Goal: Contribute content: Add original content to the website for others to see

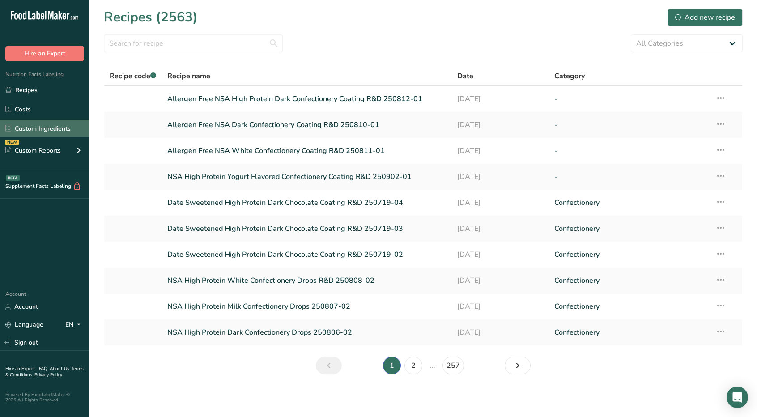
click at [59, 128] on link "Custom Ingredients" at bounding box center [45, 128] width 90 height 17
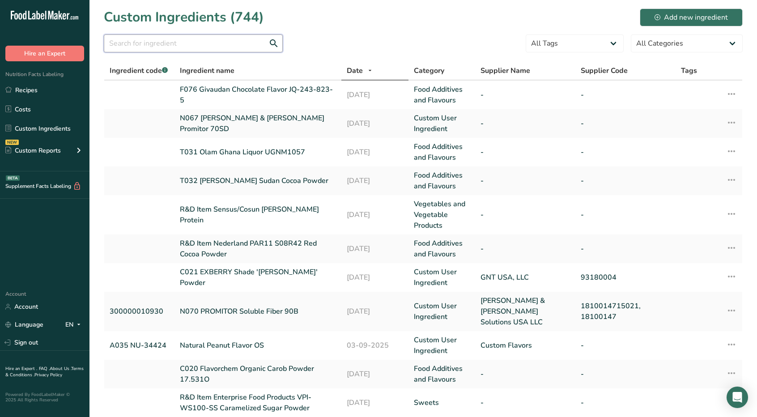
click at [156, 47] on input "text" at bounding box center [193, 43] width 179 height 18
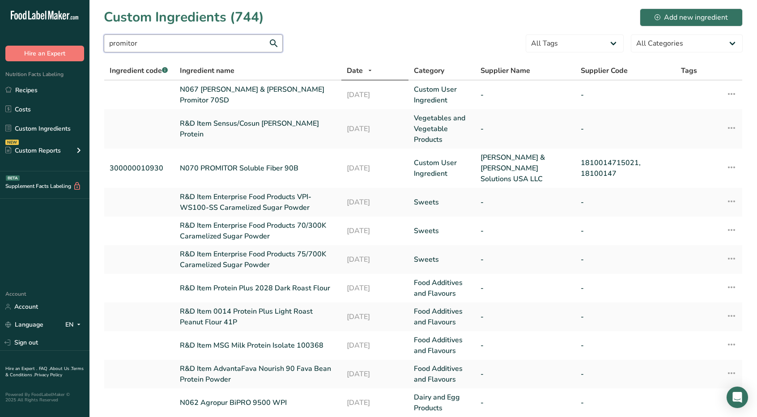
type input "promitor"
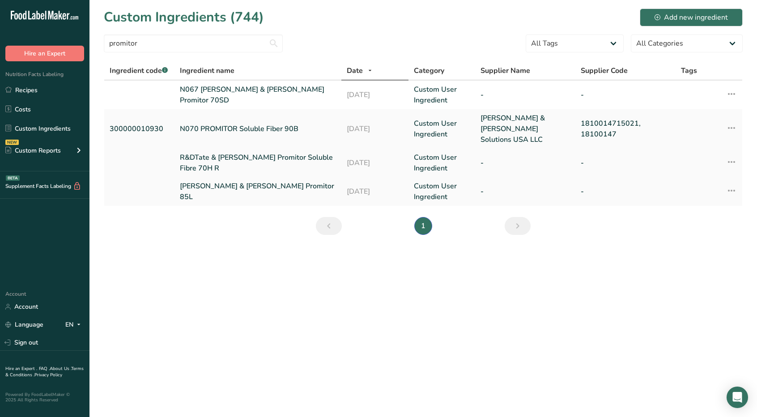
click at [226, 152] on link "R&DTate & [PERSON_NAME] Promitor Soluble Fibre 70H R" at bounding box center [258, 162] width 156 height 21
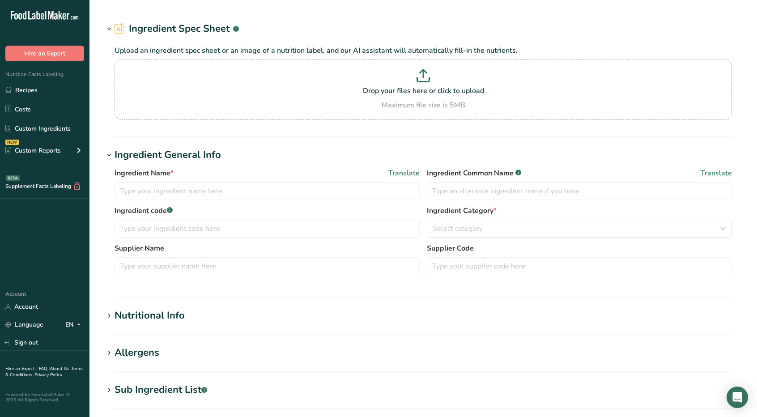
type input "R&DTate & [PERSON_NAME] Promitor Soluble Fibre 70H R"
type input "Soluble Corn Fiber"
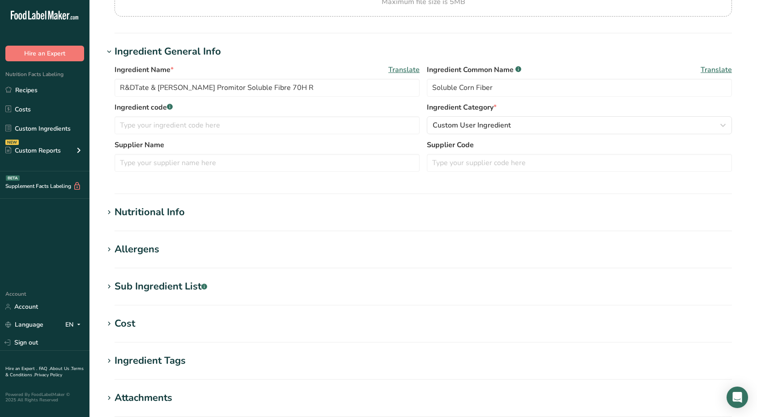
scroll to position [128, 0]
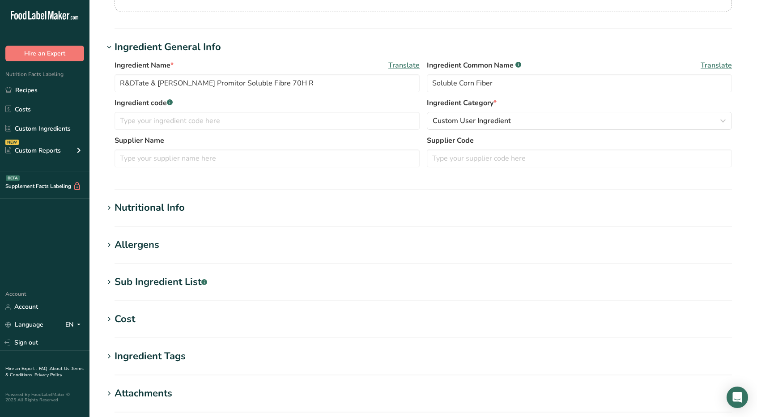
click at [105, 209] on icon at bounding box center [109, 208] width 8 height 13
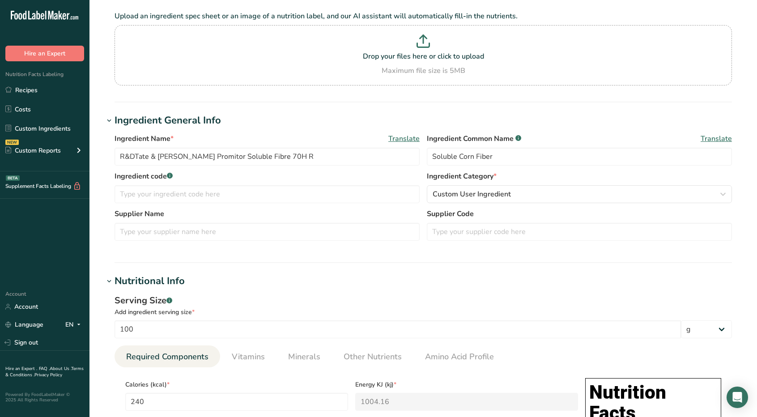
scroll to position [58, 0]
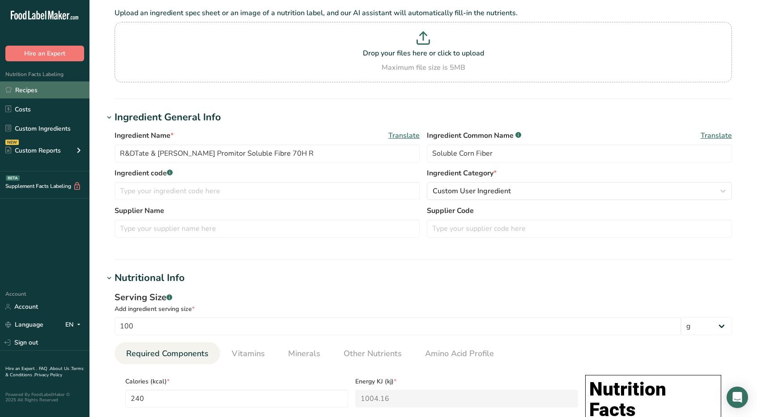
click at [20, 86] on link "Recipes" at bounding box center [45, 89] width 90 height 17
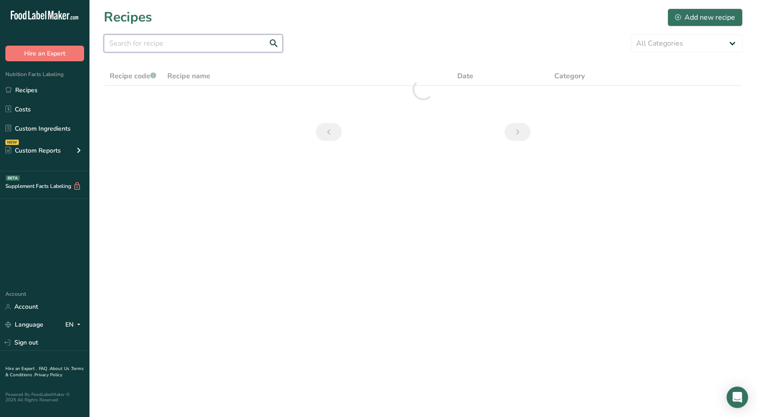
click at [201, 48] on input "text" at bounding box center [193, 43] width 179 height 18
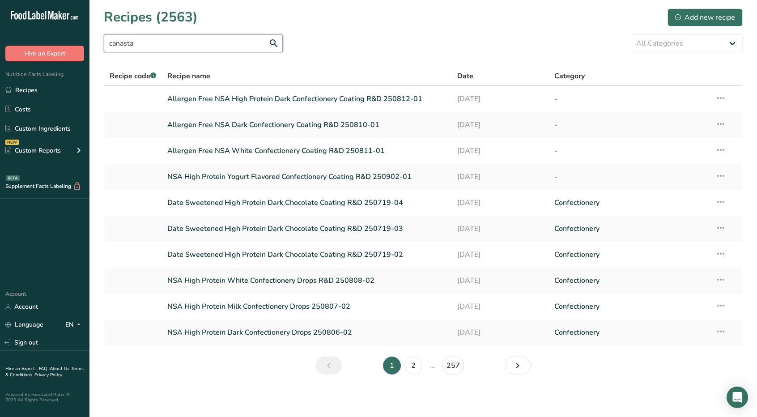
type input "canasta"
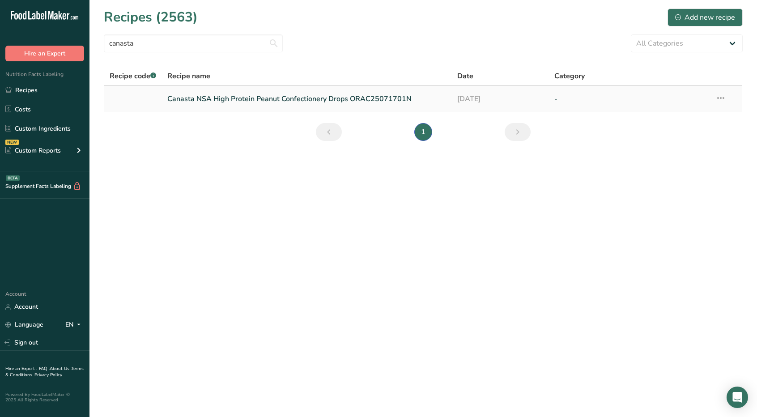
click at [233, 106] on link "Canasta NSA High Protein Peanut Confectionery Drops ORAC25071701N" at bounding box center [307, 99] width 280 height 19
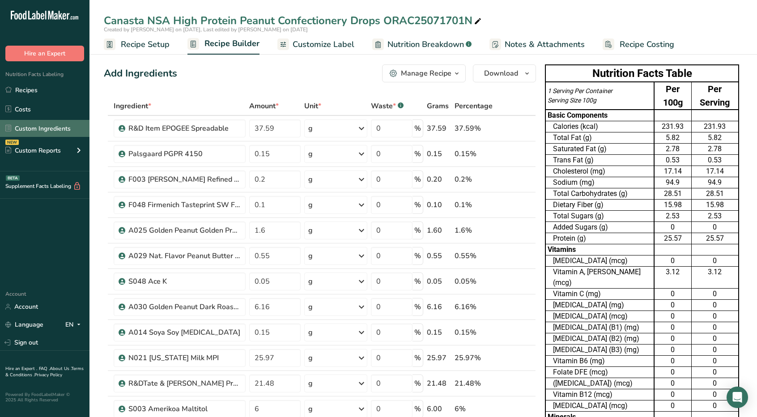
click at [40, 124] on link "Custom Ingredients" at bounding box center [45, 128] width 90 height 17
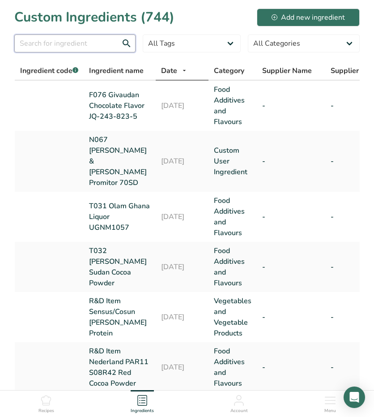
click at [82, 40] on input "text" at bounding box center [74, 43] width 121 height 18
type input "promitor"
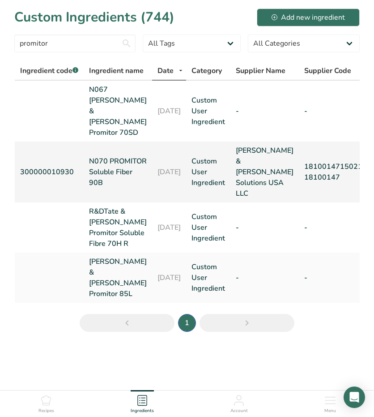
click at [84, 168] on td "300000010930" at bounding box center [49, 171] width 69 height 61
click at [105, 166] on link "N070 PROMITOR Soluble Fiber 90B" at bounding box center [118, 172] width 58 height 32
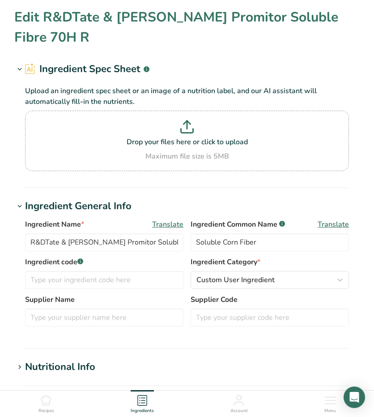
type input "N070 PROMITOR Soluble Fiber 90B"
type input "300000010930"
type input "[PERSON_NAME] & [PERSON_NAME] Solutions USA LLC"
type input "1810014715021, 18100147"
type input "43"
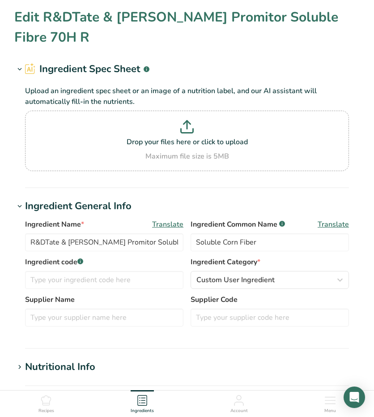
type KJ "179.91"
type Fat "0"
type input "0"
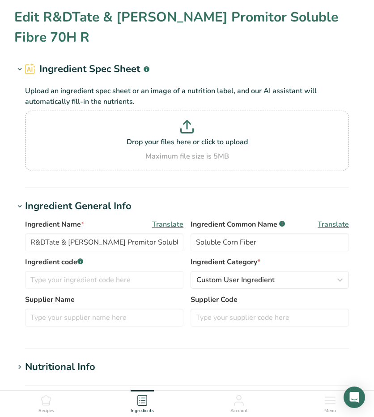
type input "0"
type Carbohydrates "96.2"
type Fiber "90"
type Sugars "1.3"
type Sugars "0"
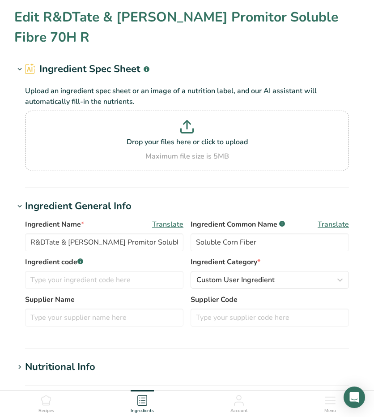
type input "0"
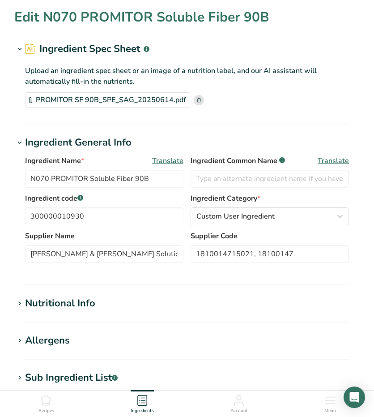
click at [21, 298] on icon at bounding box center [20, 303] width 8 height 13
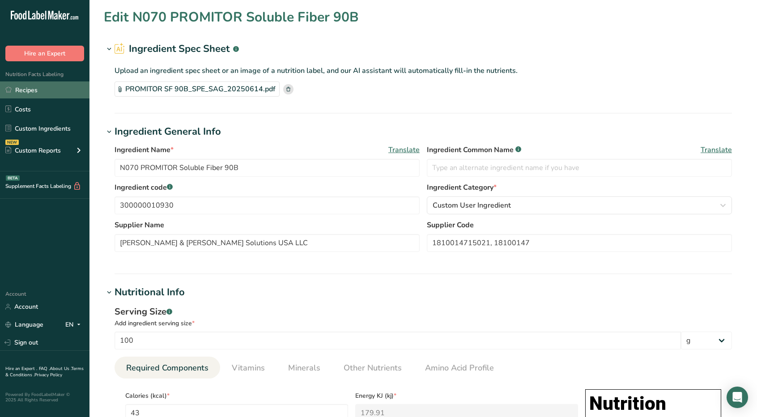
click at [46, 87] on link "Recipes" at bounding box center [45, 89] width 90 height 17
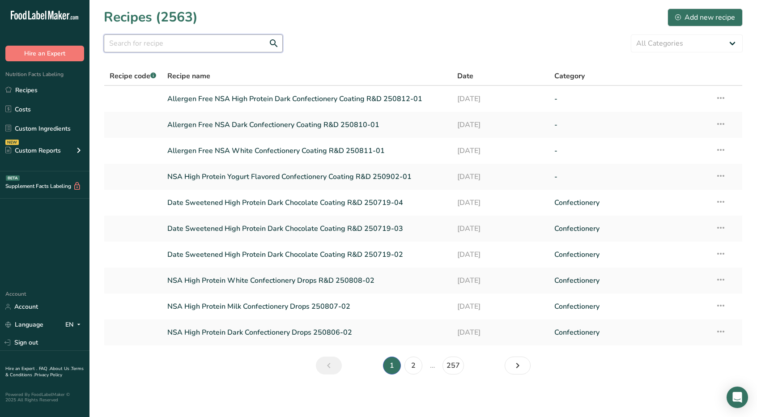
click at [142, 45] on input "text" at bounding box center [193, 43] width 179 height 18
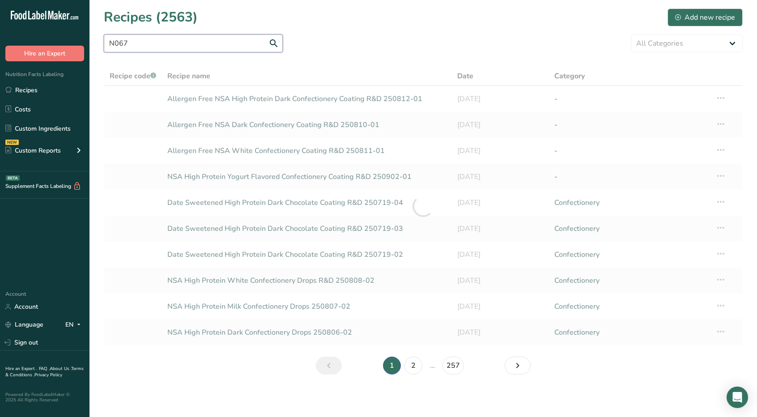
type input "N067"
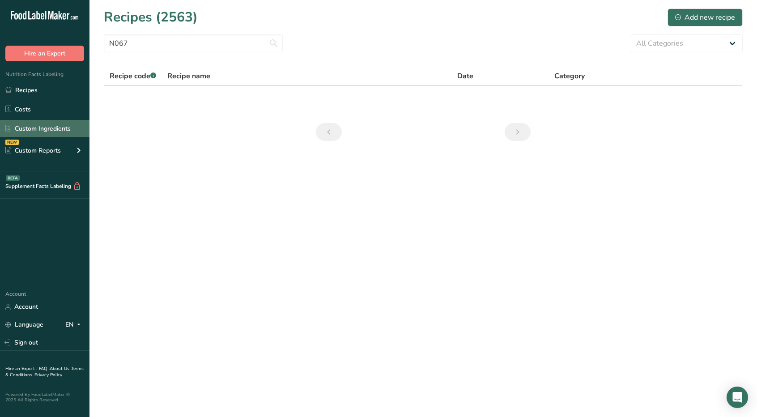
click at [40, 131] on link "Custom Ingredients" at bounding box center [45, 128] width 90 height 17
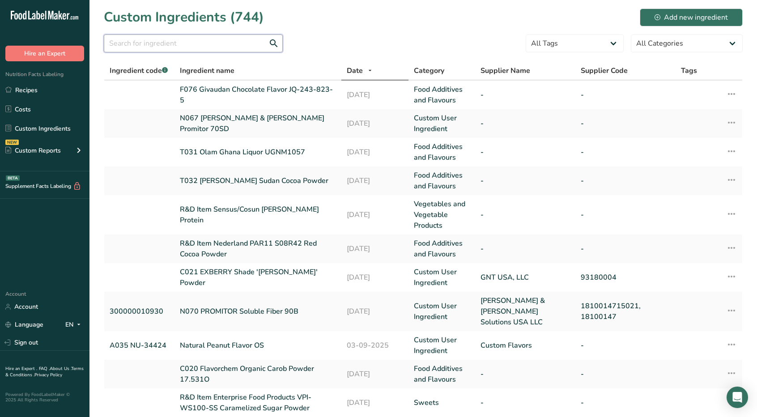
click at [164, 42] on input "text" at bounding box center [193, 43] width 179 height 18
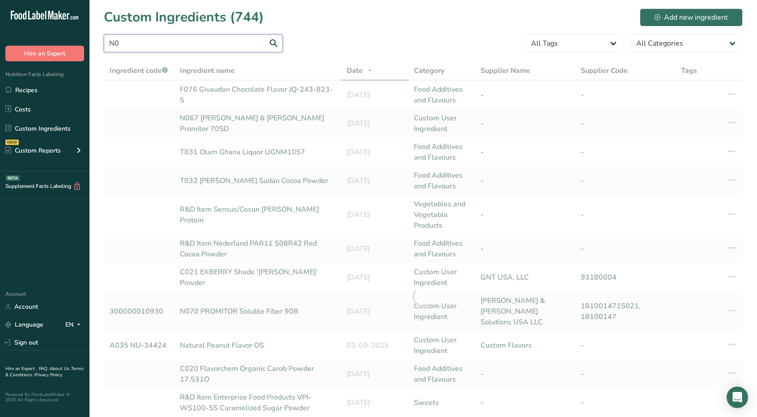
type input "N"
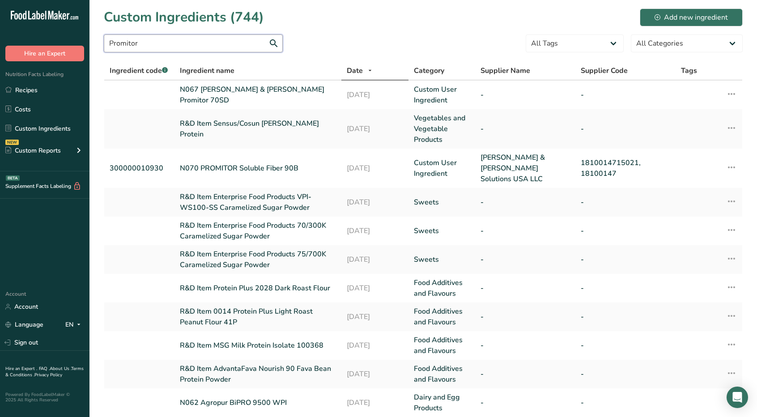
type input "Promitor"
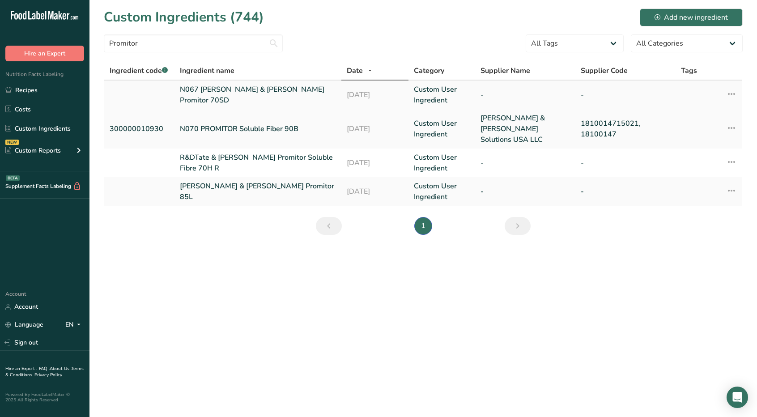
click at [217, 99] on link "N067 [PERSON_NAME] & [PERSON_NAME] Promitor 70SD" at bounding box center [258, 94] width 156 height 21
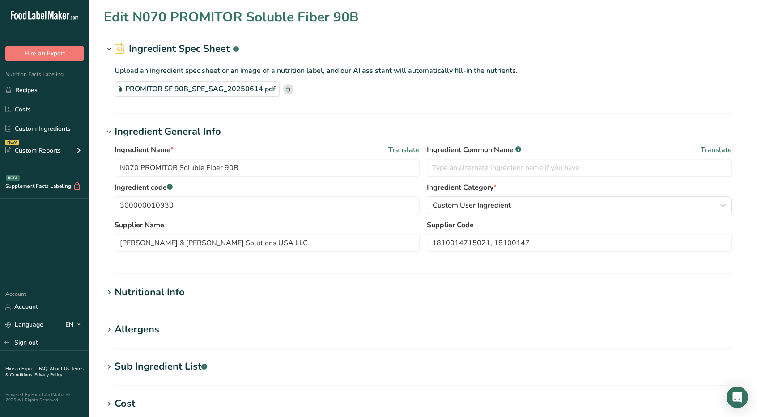
type input "N067 [PERSON_NAME] & [PERSON_NAME] Promitor 70SD"
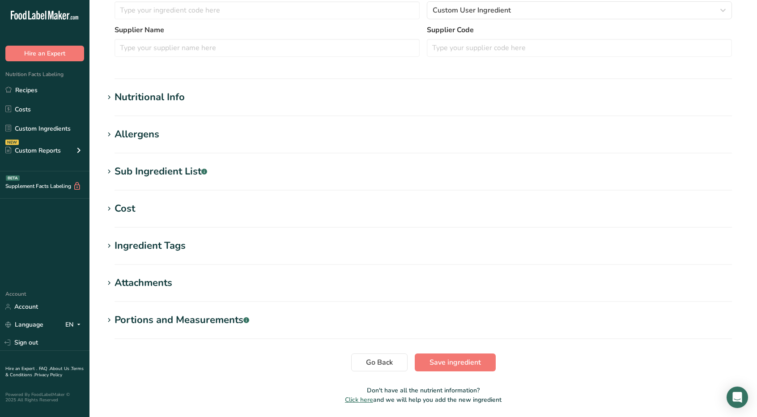
scroll to position [235, 0]
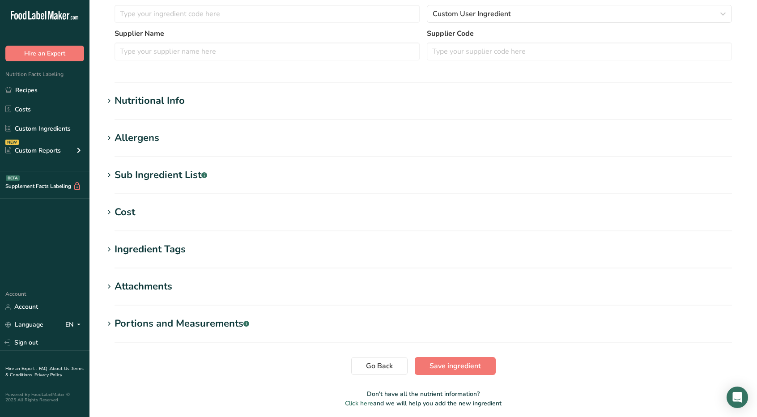
click at [111, 99] on icon at bounding box center [109, 101] width 8 height 13
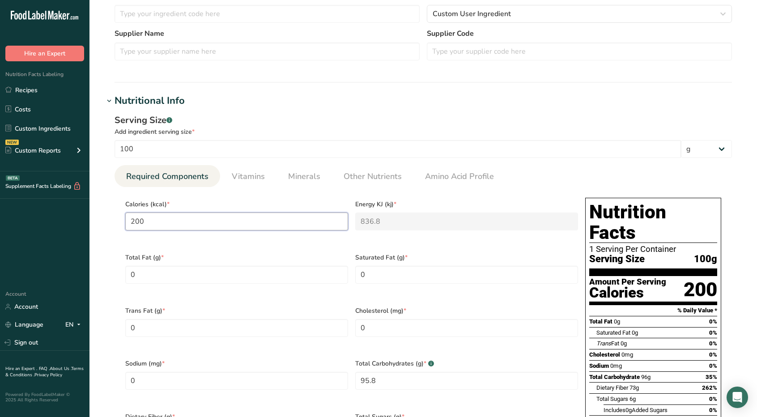
drag, startPoint x: 160, startPoint y: 224, endPoint x: 23, endPoint y: 208, distance: 137.9
click at [23, 208] on div ".a-20{fill:#fff;} Hire an Expert Nutrition Facts Labeling Recipes Costs Custom …" at bounding box center [378, 317] width 757 height 1104
type input "1"
type KJ "4.2"
type input "10"
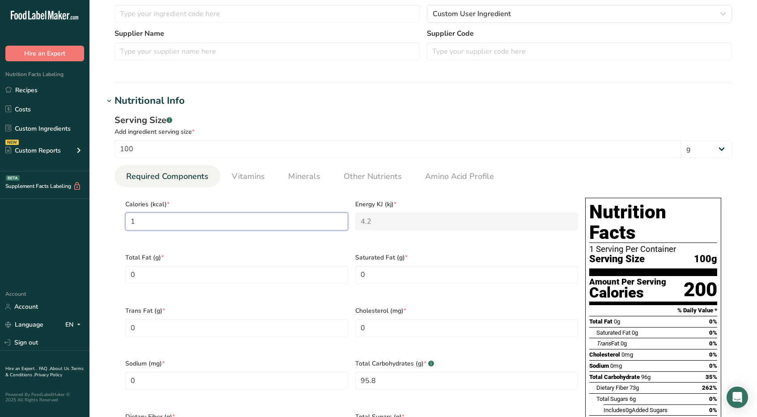
type KJ "41.8"
type input "105"
type KJ "439.3"
type input "105"
click at [101, 230] on section "Edit N067 [PERSON_NAME] & [PERSON_NAME] Promitor 70SD Ingredient Spec Sheet .a-…" at bounding box center [424, 302] width 668 height 1075
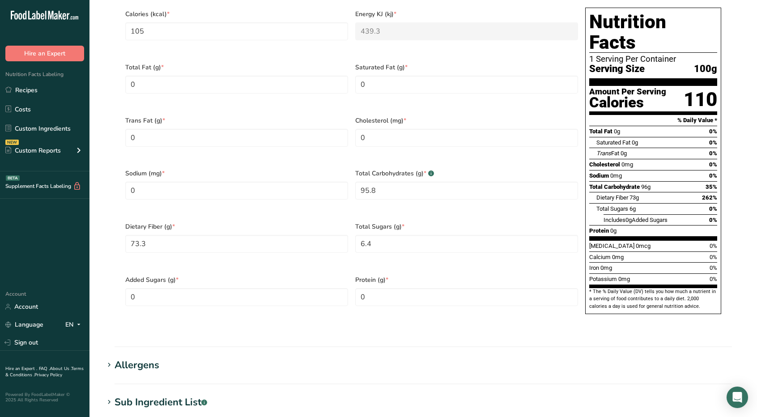
scroll to position [423, 0]
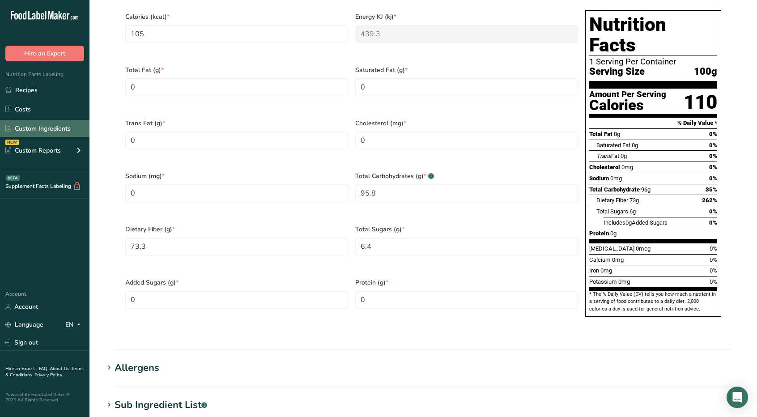
click at [33, 126] on link "Custom Ingredients" at bounding box center [45, 128] width 90 height 17
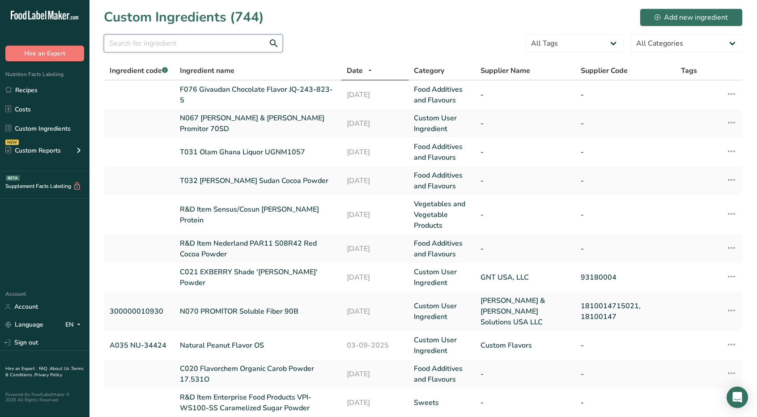
click at [200, 41] on input "text" at bounding box center [193, 43] width 179 height 18
type input "promitor"
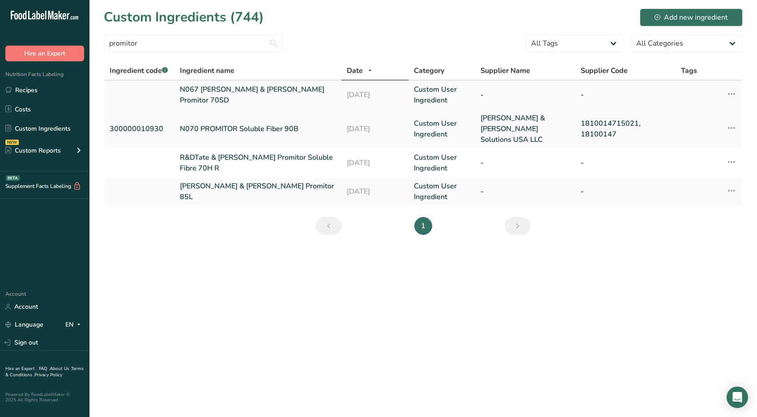
click at [213, 95] on link "N067 [PERSON_NAME] & [PERSON_NAME] Promitor 70SD" at bounding box center [258, 94] width 156 height 21
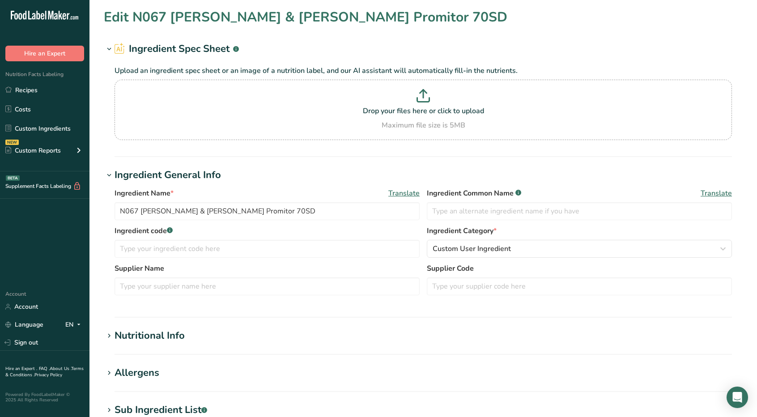
type input "200"
type KJ "836.8"
type Fat "0"
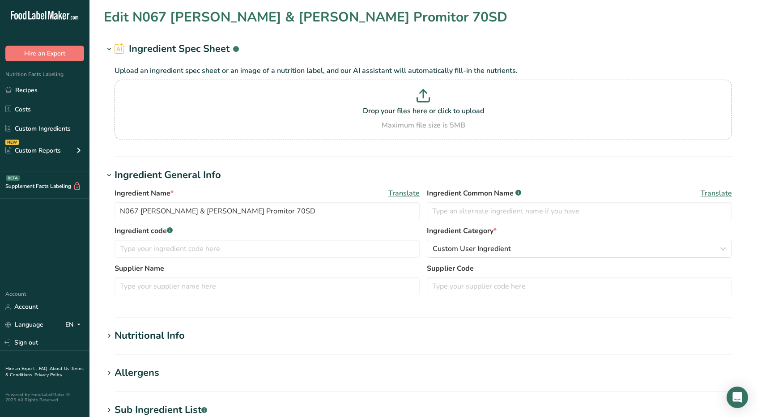
type input "0"
type Carbohydrates "95.8"
type Fiber "73.3"
type Sugars "6.4"
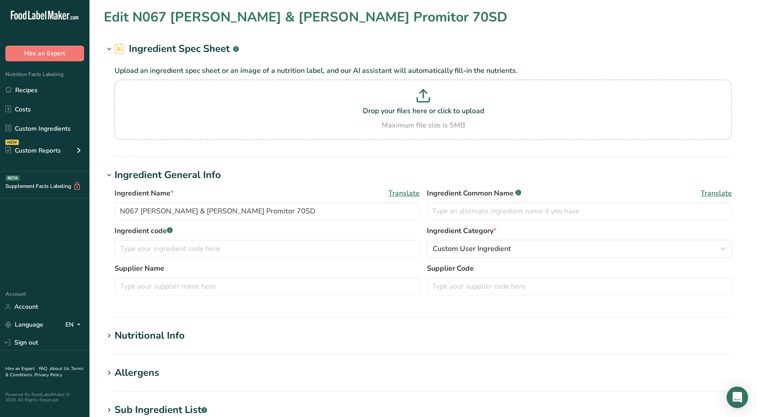
type Sugars "0"
type input "0"
click at [109, 332] on icon at bounding box center [109, 336] width 8 height 13
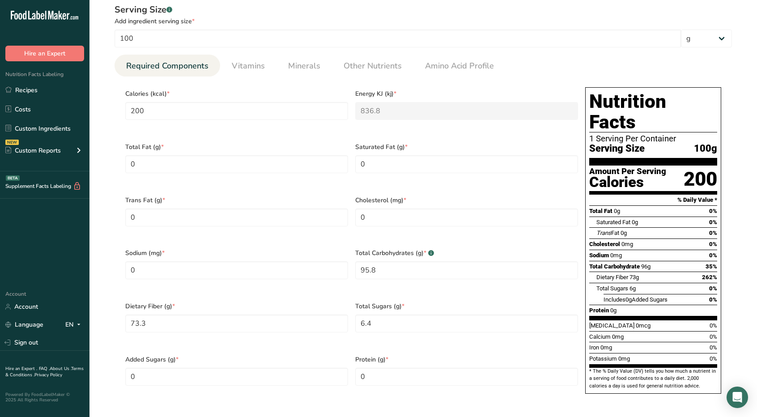
scroll to position [356, 0]
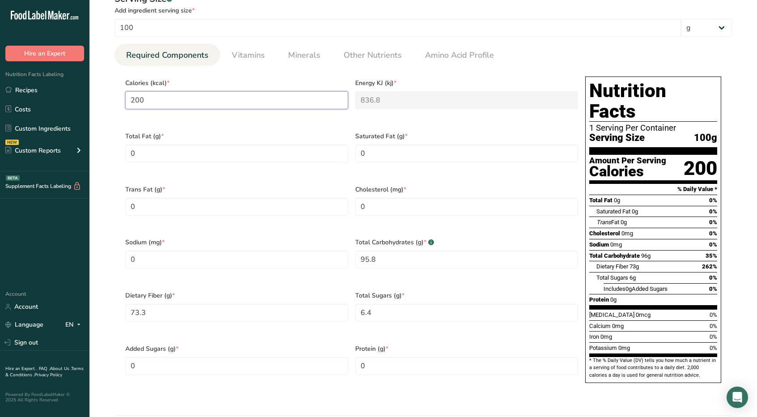
drag, startPoint x: 298, startPoint y: 98, endPoint x: 0, endPoint y: 77, distance: 298.8
click at [0, 77] on div ".a-20{fill:#fff;} Hire an Expert Nutrition Facts Labeling Recipes Costs Custom …" at bounding box center [378, 196] width 757 height 1104
type input "1"
type KJ "4.2"
type input "10"
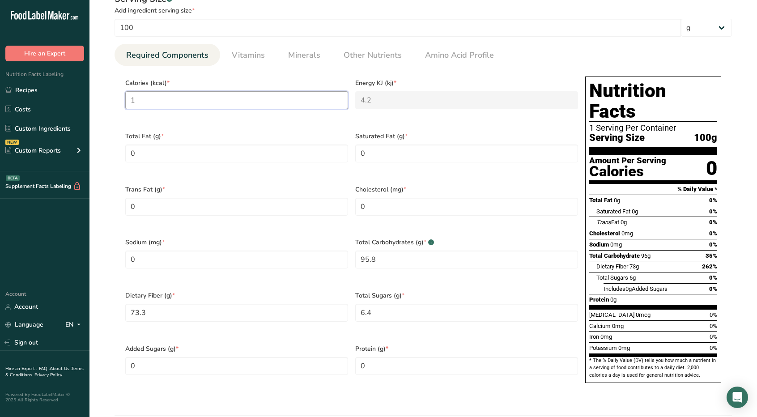
type KJ "41.8"
type input "105"
type KJ "439.3"
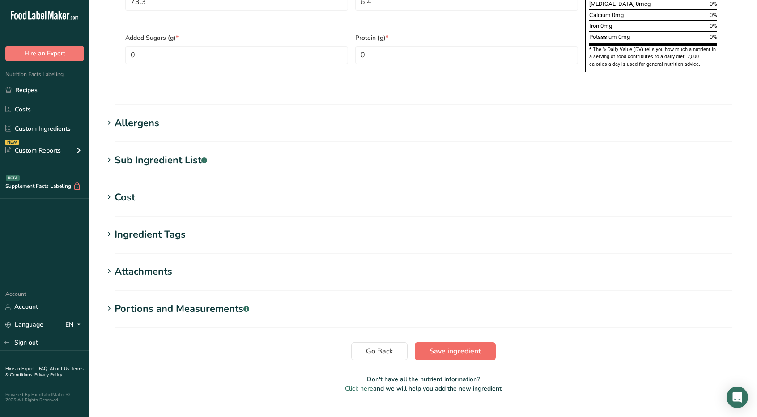
type input "105"
click at [444, 342] on button "Save ingredient" at bounding box center [455, 351] width 81 height 18
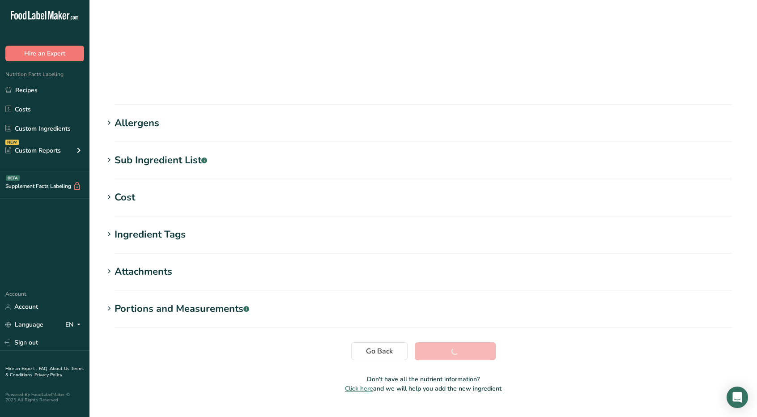
scroll to position [56, 0]
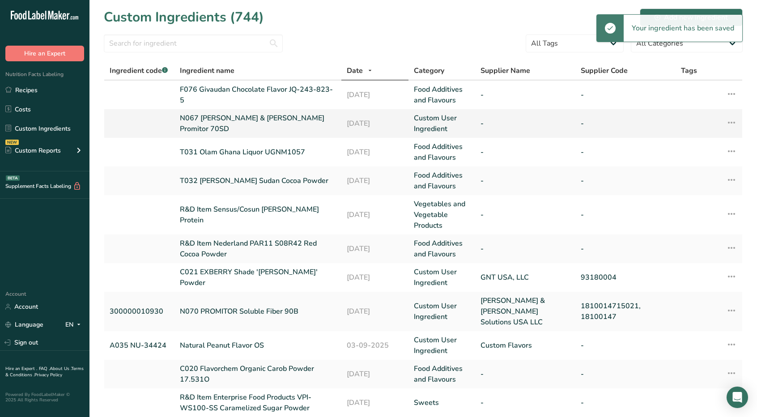
click at [238, 123] on link "N067 [PERSON_NAME] & [PERSON_NAME] Promitor 70SD" at bounding box center [258, 123] width 156 height 21
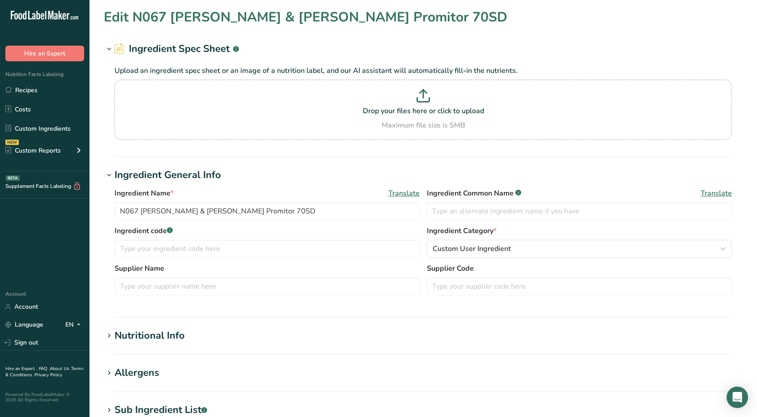
type input "105"
type KJ "439.3"
type Fat "0"
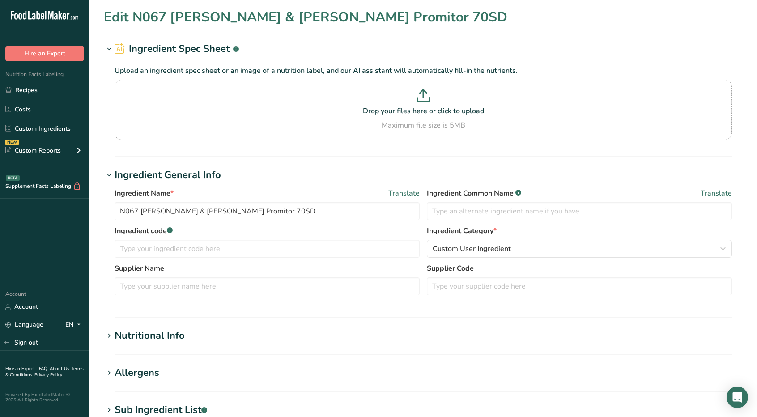
type input "0"
type Carbohydrates "95.8"
type Fiber "73.3"
type Sugars "6.4"
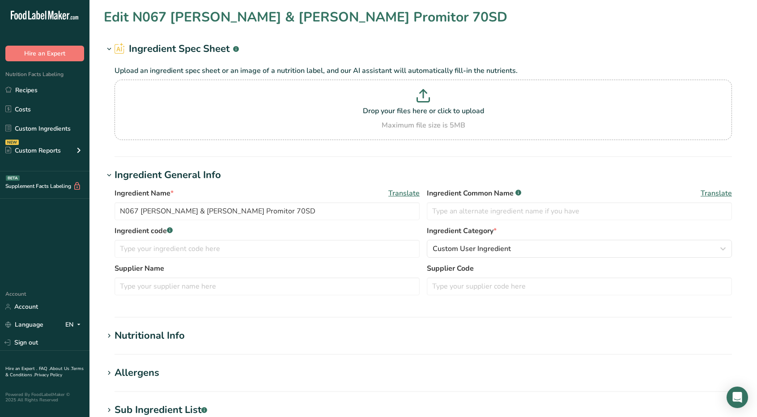
type Sugars "0"
type input "0"
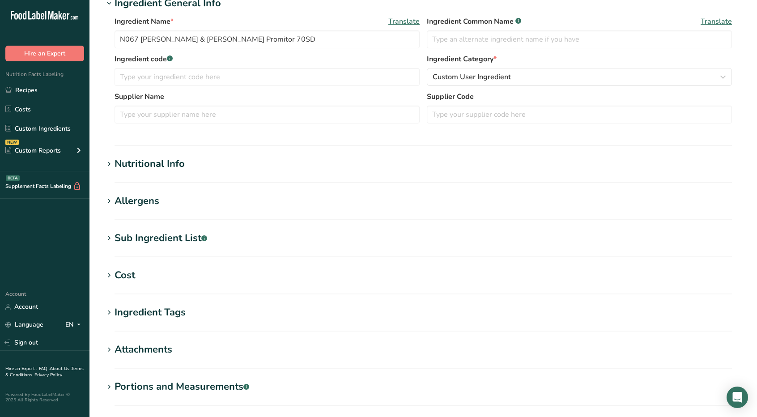
scroll to position [210, 0]
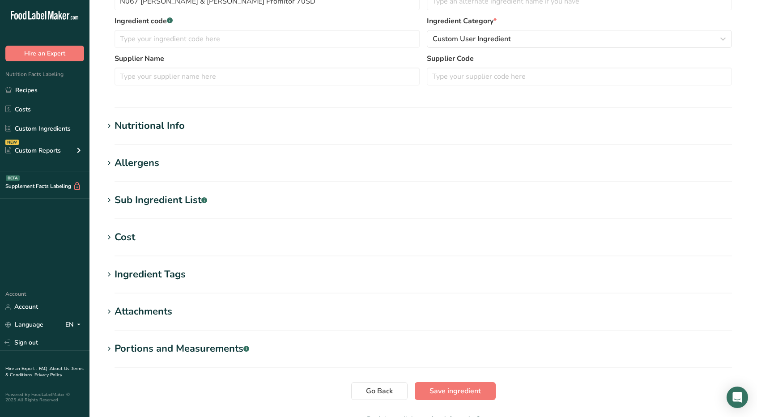
click at [109, 122] on icon at bounding box center [109, 126] width 8 height 13
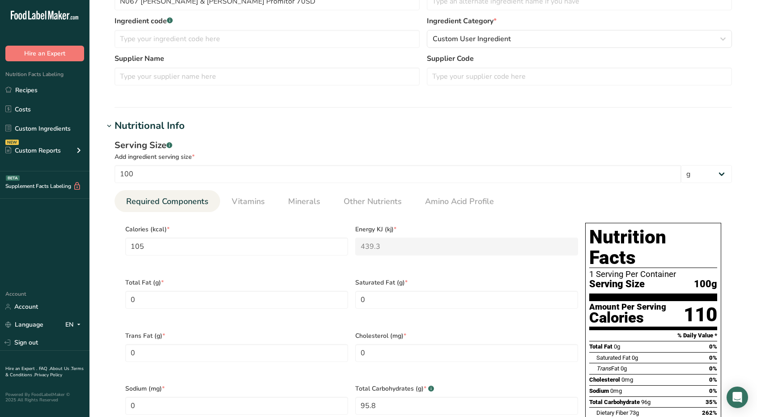
scroll to position [0, 0]
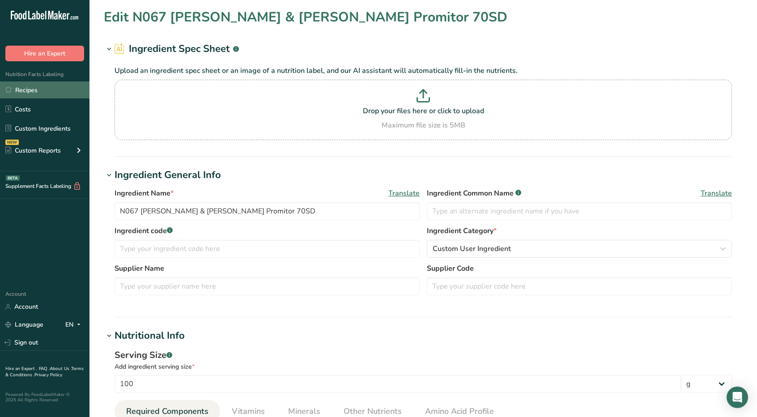
click at [49, 93] on link "Recipes" at bounding box center [45, 89] width 90 height 17
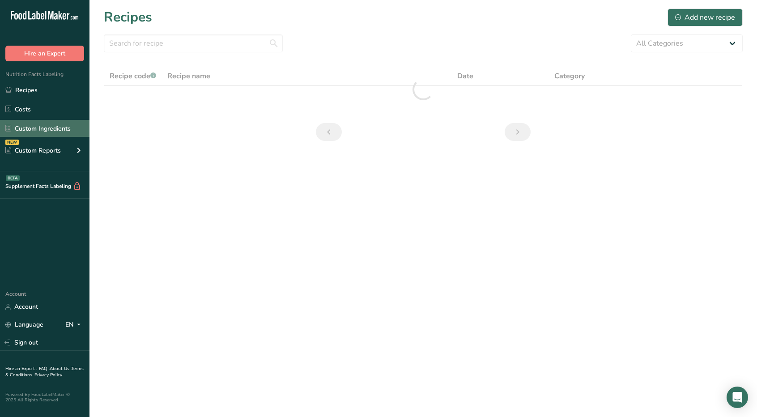
click at [26, 123] on link "Custom Ingredients" at bounding box center [45, 128] width 90 height 17
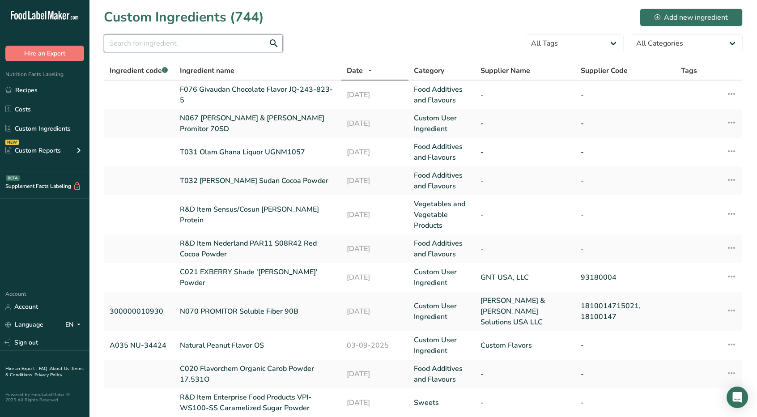
click at [185, 42] on input "text" at bounding box center [193, 43] width 179 height 18
type input "promitor"
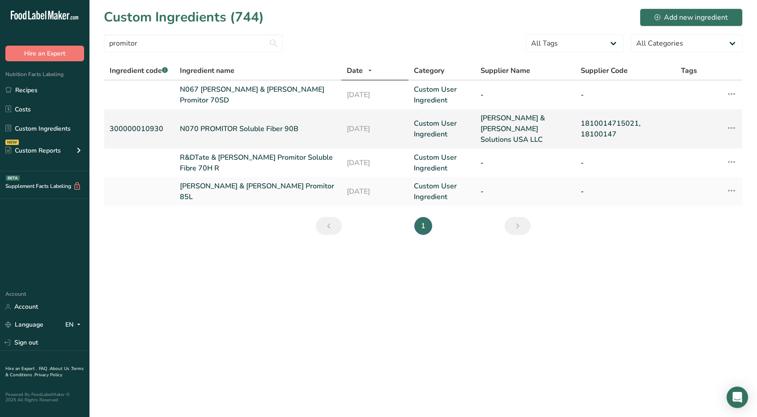
click at [215, 124] on link "N070 PROMITOR Soluble Fiber 90B" at bounding box center [258, 129] width 156 height 11
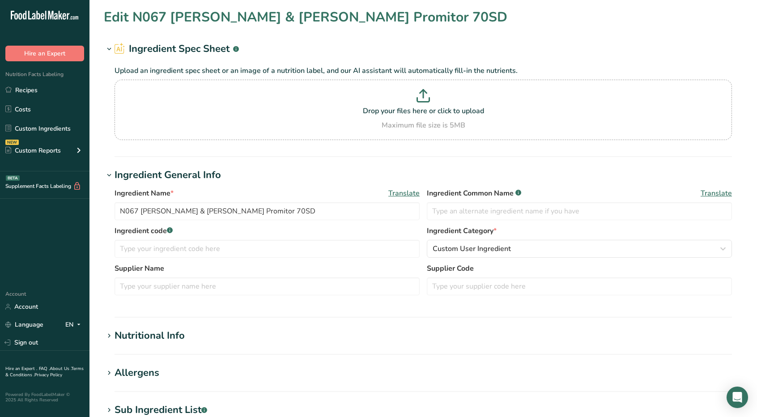
type input "N070 PROMITOR Soluble Fiber 90B"
type input "300000010930"
type input "[PERSON_NAME] & [PERSON_NAME] Solutions USA LLC"
type input "1810014715021, 18100147"
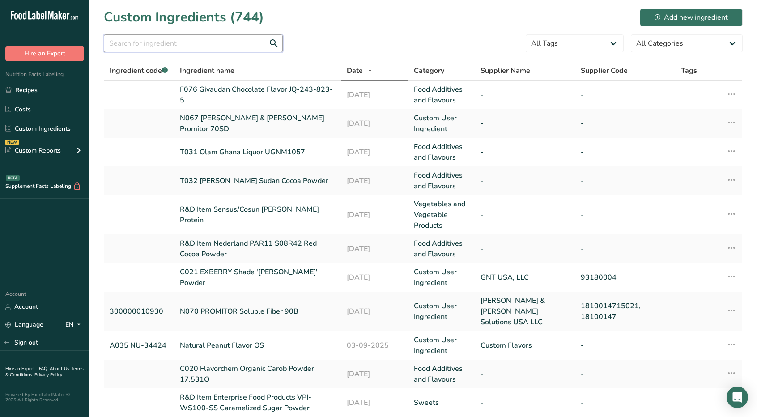
click at [176, 44] on input "text" at bounding box center [193, 43] width 179 height 18
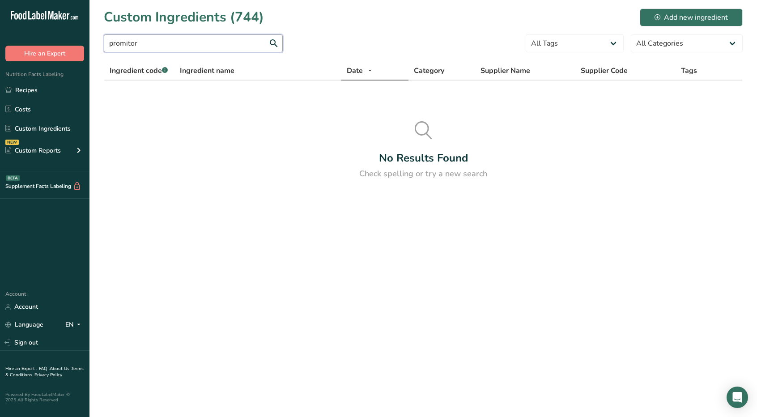
type input "promitor"
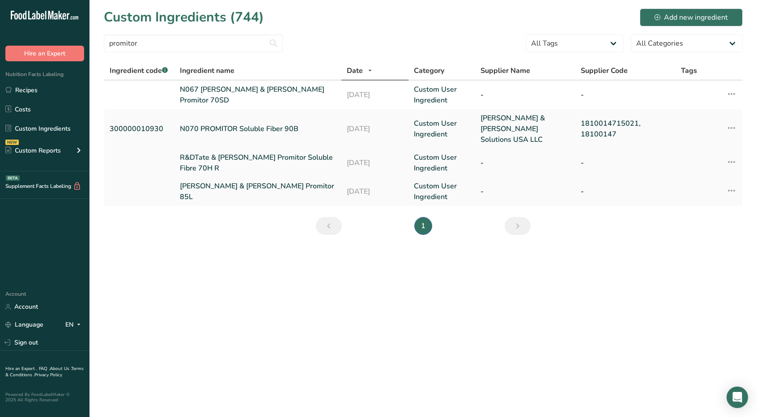
click at [222, 152] on link "R&DTate & [PERSON_NAME] Promitor Soluble Fibre 70H R" at bounding box center [258, 162] width 156 height 21
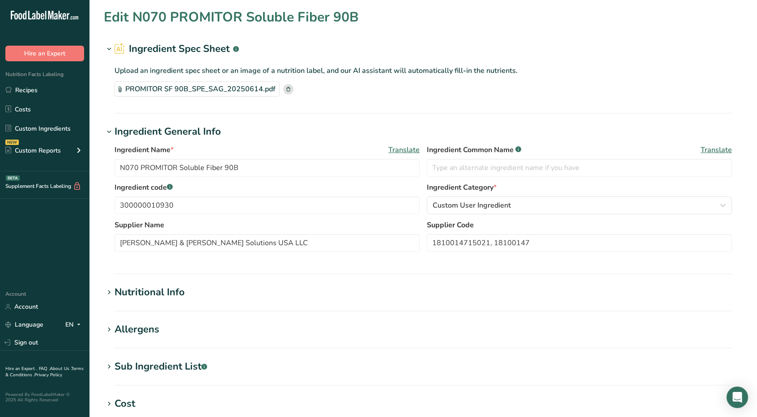
type input "R&DTate & [PERSON_NAME] Promitor Soluble Fibre 70H R"
type input "Soluble Corn Fiber"
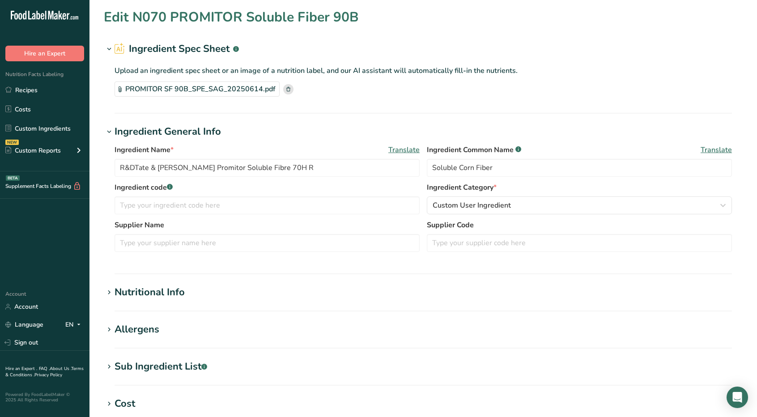
type input "240"
type KJ "1004.16"
type Carbohydrates "95"
type Fiber "70"
type Sugars "8"
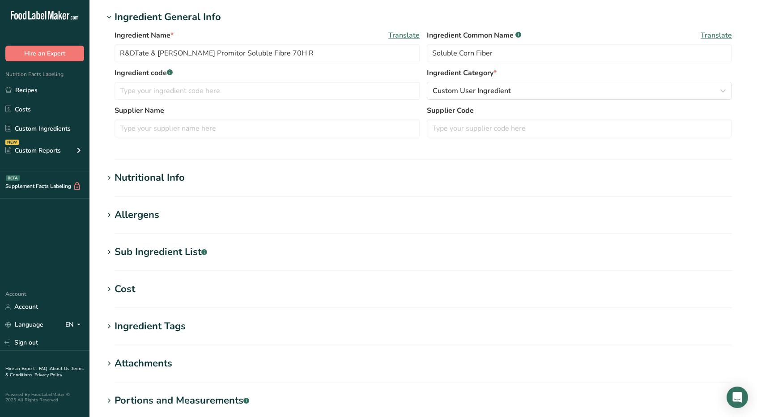
scroll to position [158, 0]
click at [107, 175] on icon at bounding box center [109, 177] width 8 height 13
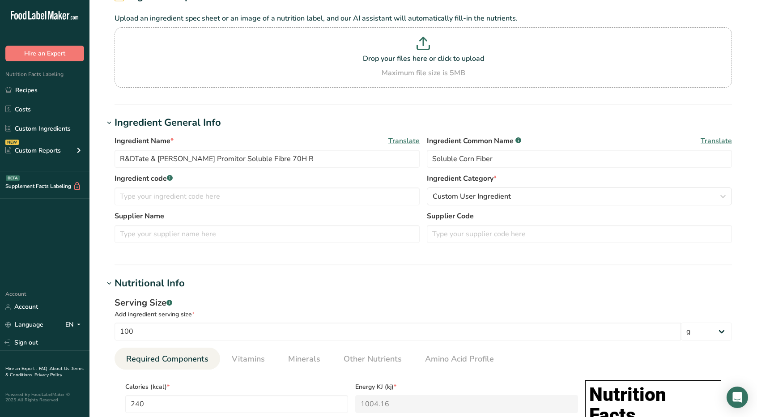
scroll to position [29, 0]
